Goal: Find specific page/section: Find specific page/section

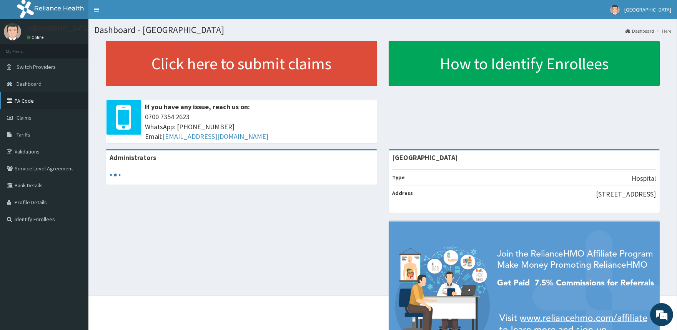
click at [42, 108] on link "PA Code" at bounding box center [44, 100] width 88 height 17
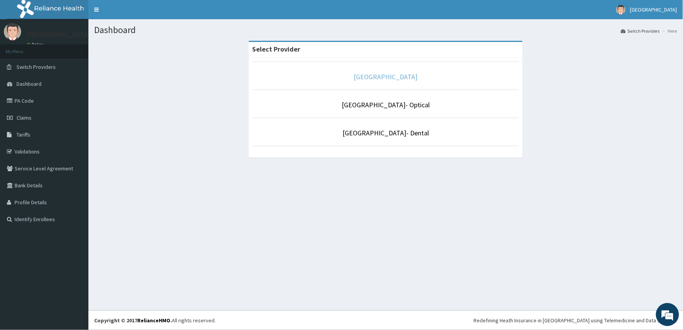
click at [379, 81] on link "[GEOGRAPHIC_DATA]" at bounding box center [386, 76] width 64 height 9
